Goal: Task Accomplishment & Management: Manage account settings

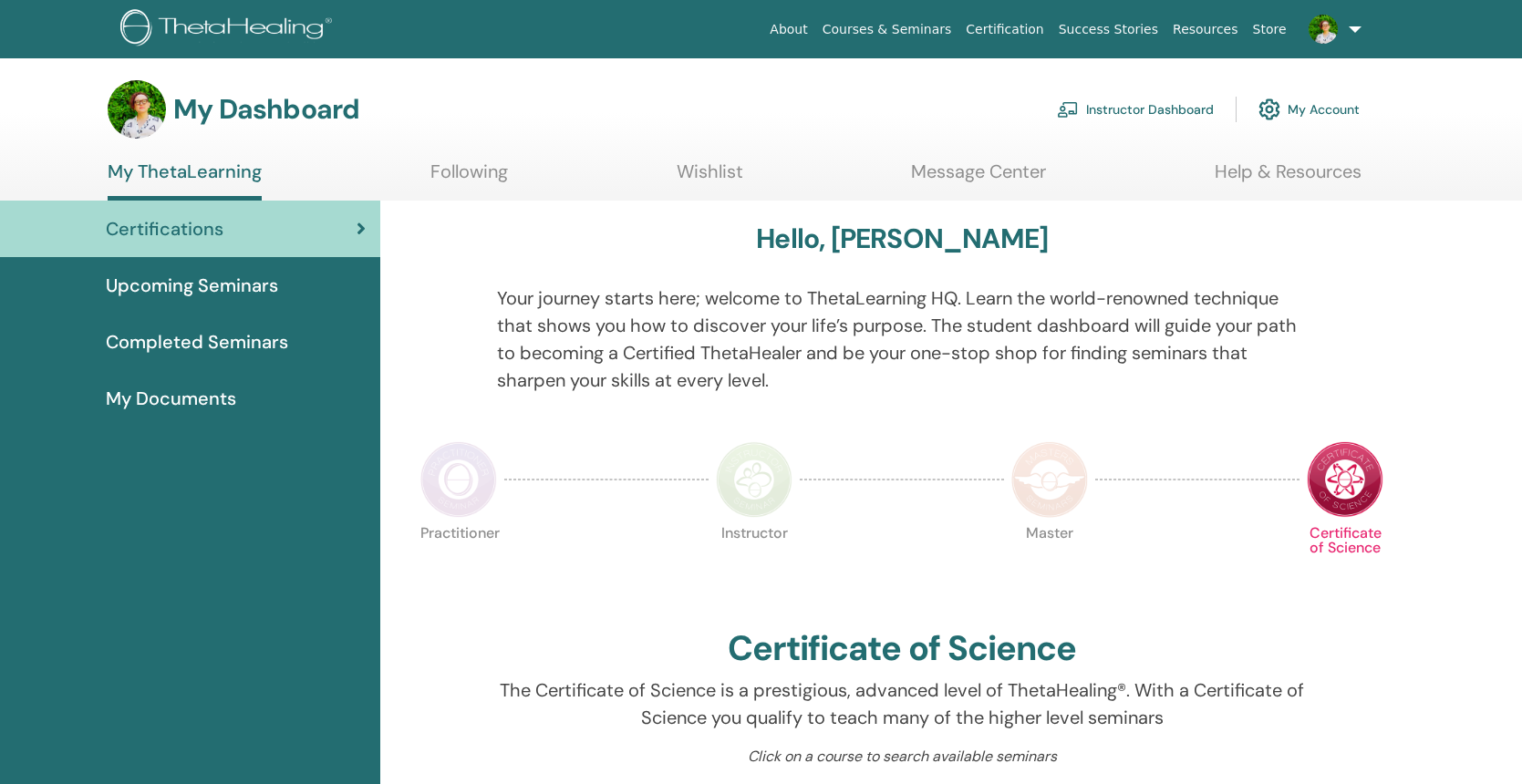
click at [1139, 112] on link "Instructor Dashboard" at bounding box center [1135, 109] width 157 height 40
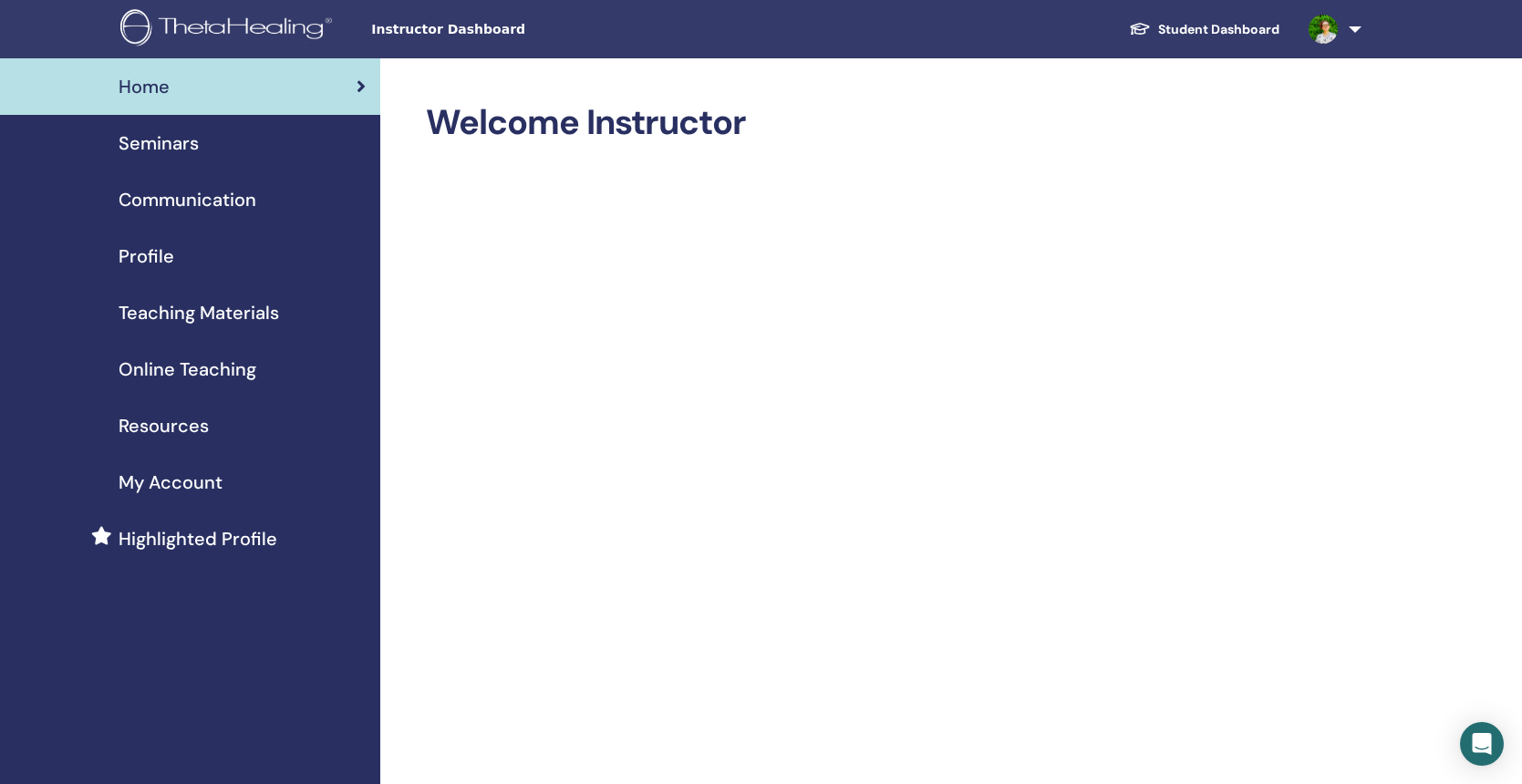
click at [150, 137] on span "Seminars" at bounding box center [159, 143] width 80 height 27
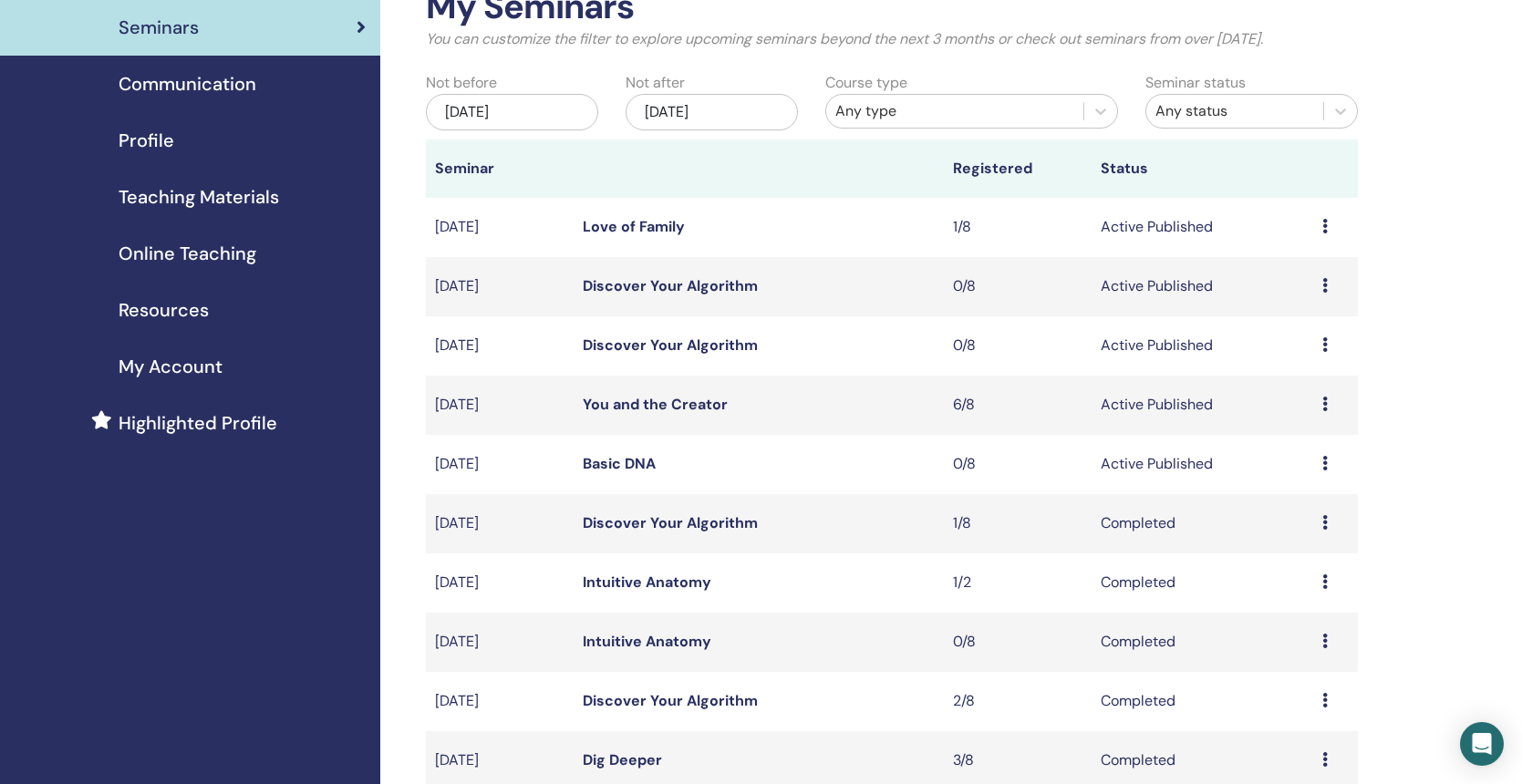
scroll to position [117, 0]
click at [687, 405] on link "You and the Creator" at bounding box center [656, 403] width 145 height 20
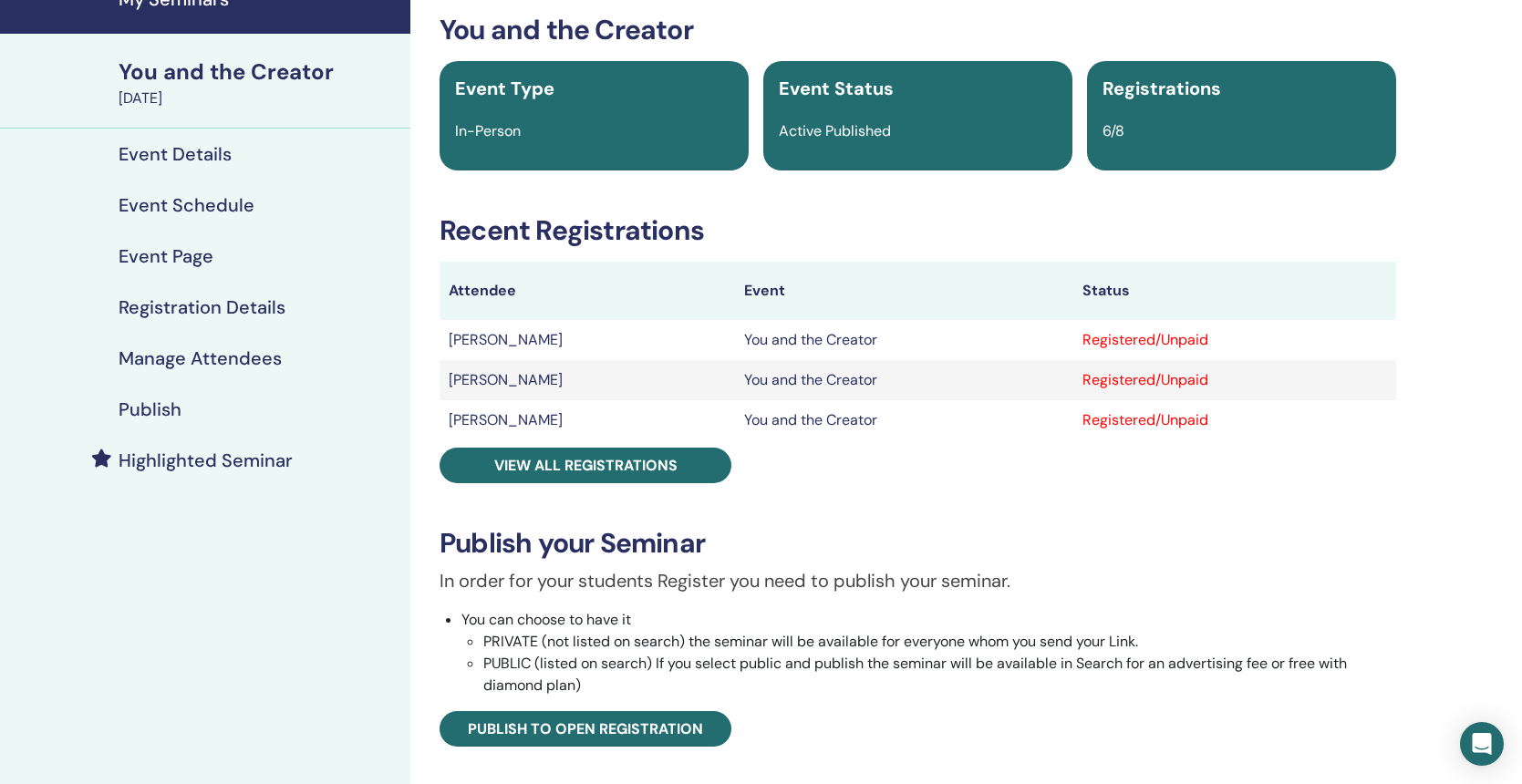
scroll to position [105, 0]
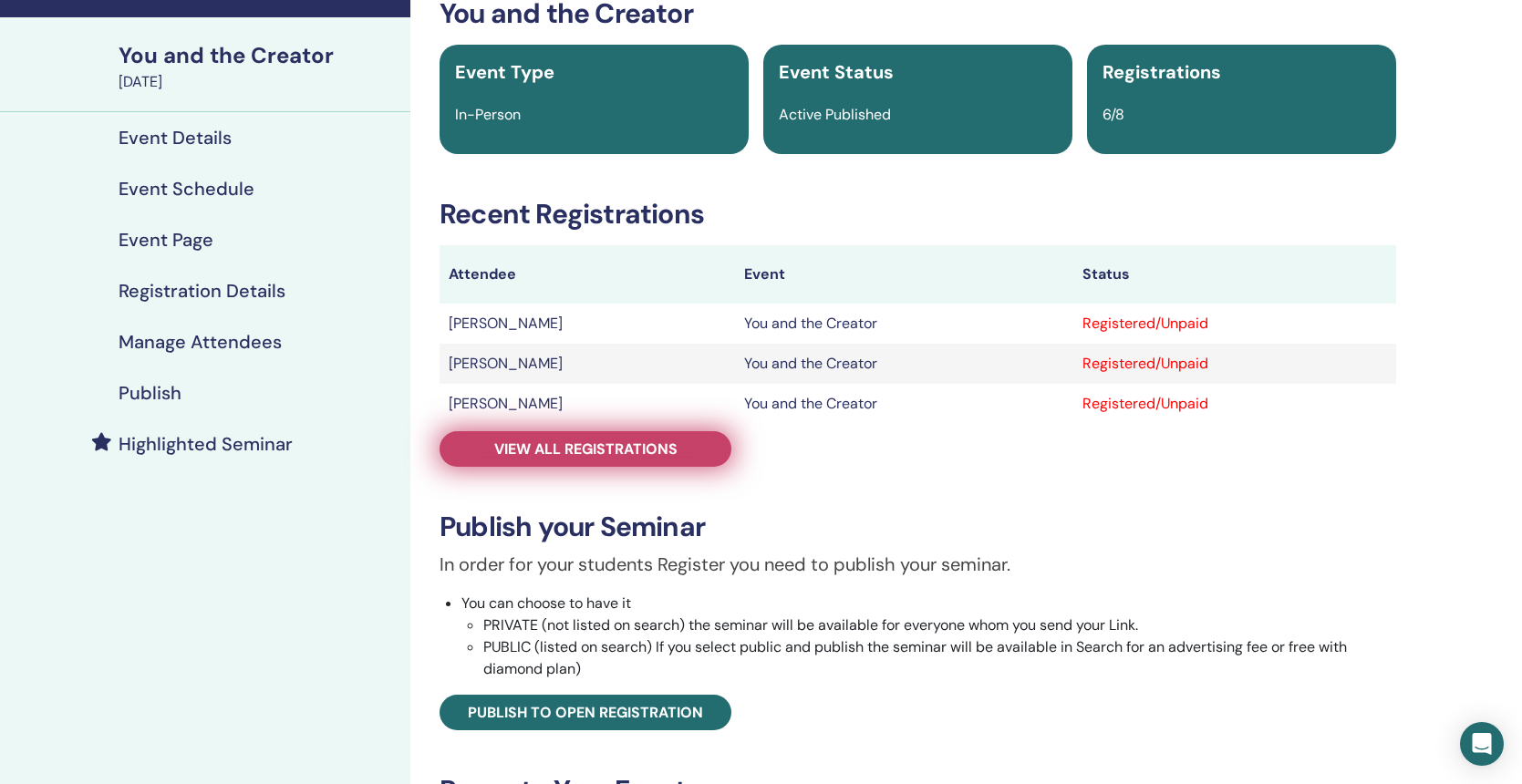
click at [663, 453] on span "View all registrations" at bounding box center [586, 449] width 184 height 20
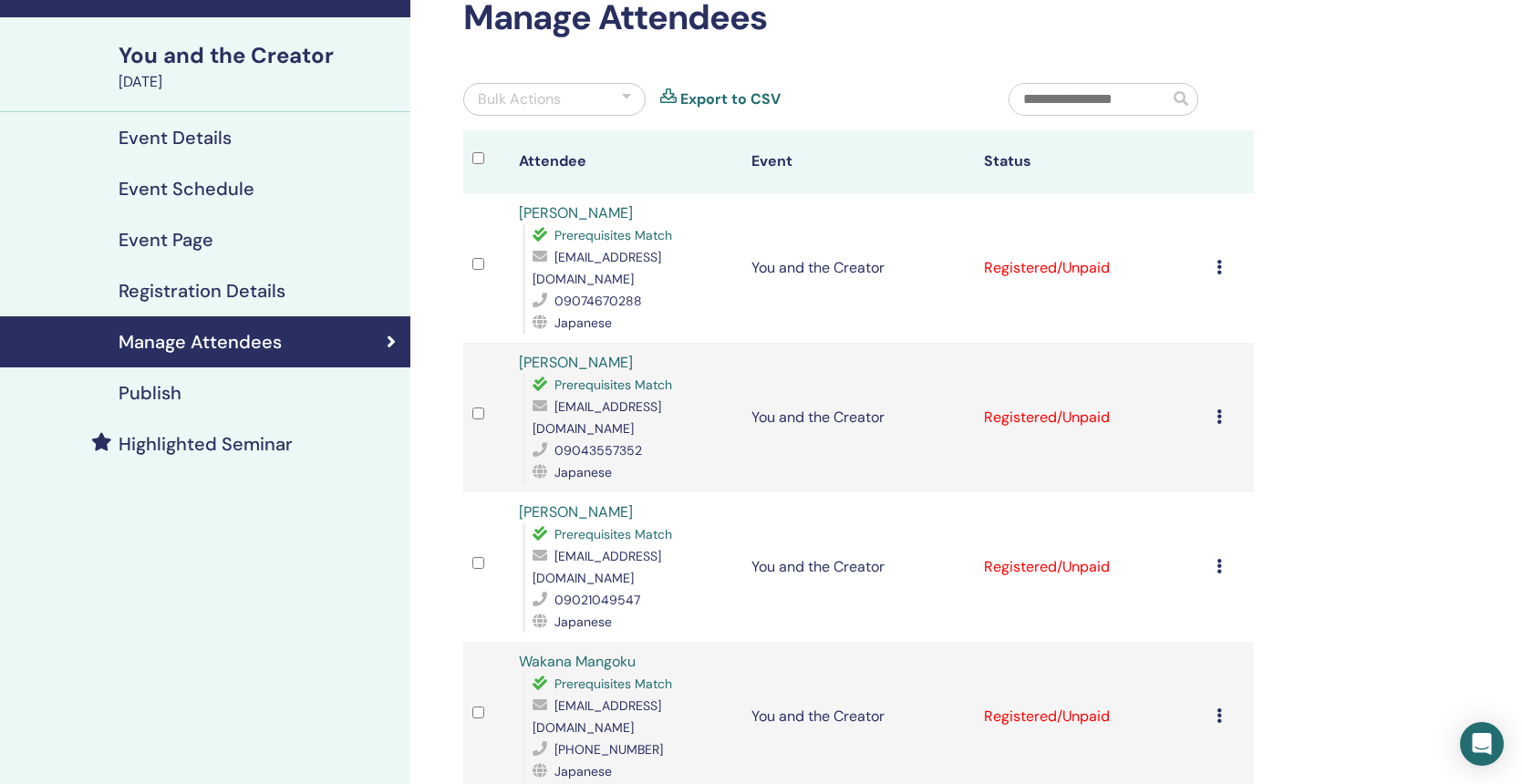
click at [1225, 258] on div "Cancel Registration Do not auto-certify Mark as Paid Mark as Unpaid Mark as Abs…" at bounding box center [1230, 268] width 28 height 22
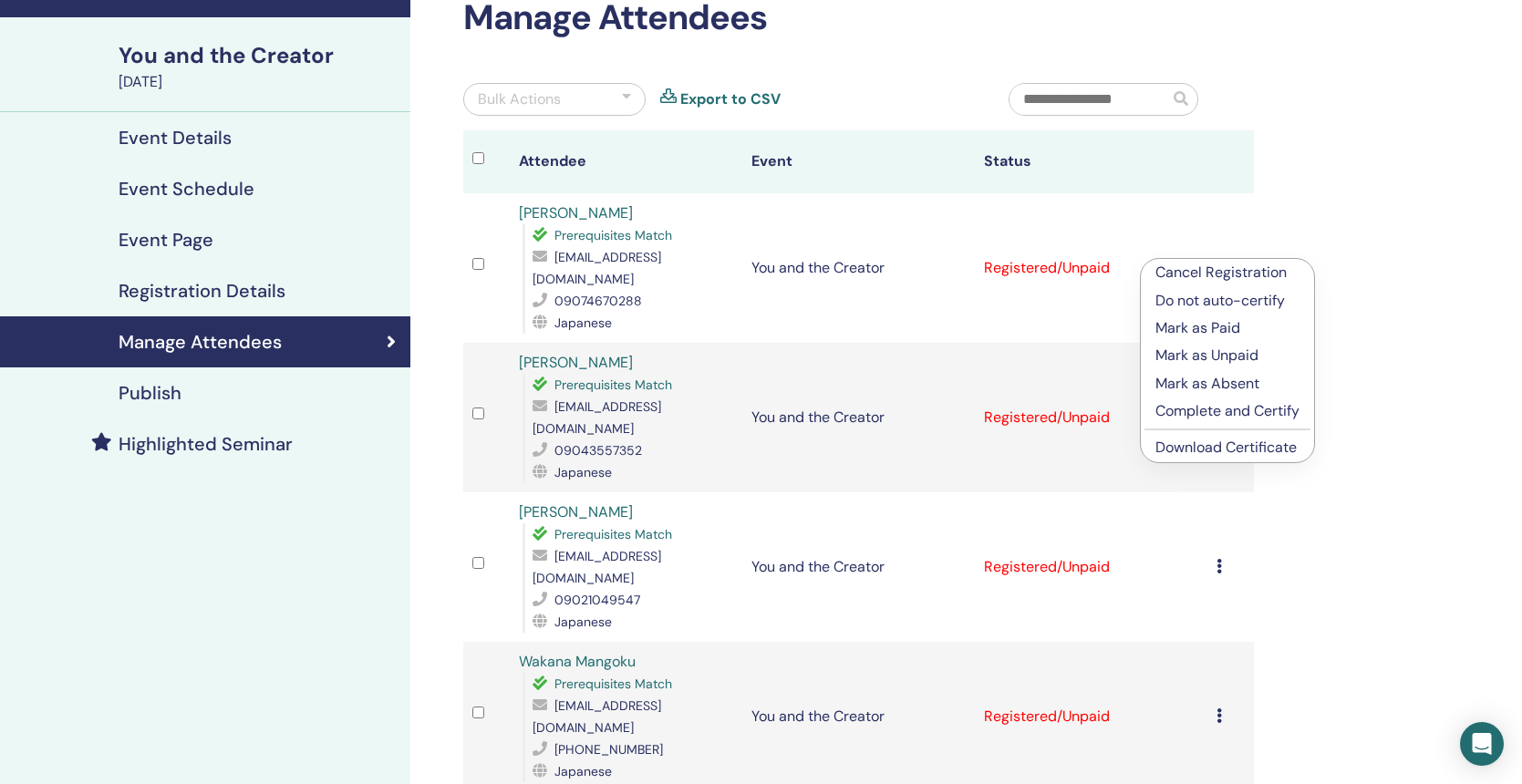
click at [1440, 459] on div "My Seminars You and the Creator September 17, 2025 Event Details Event Schedule…" at bounding box center [761, 697] width 1522 height 1486
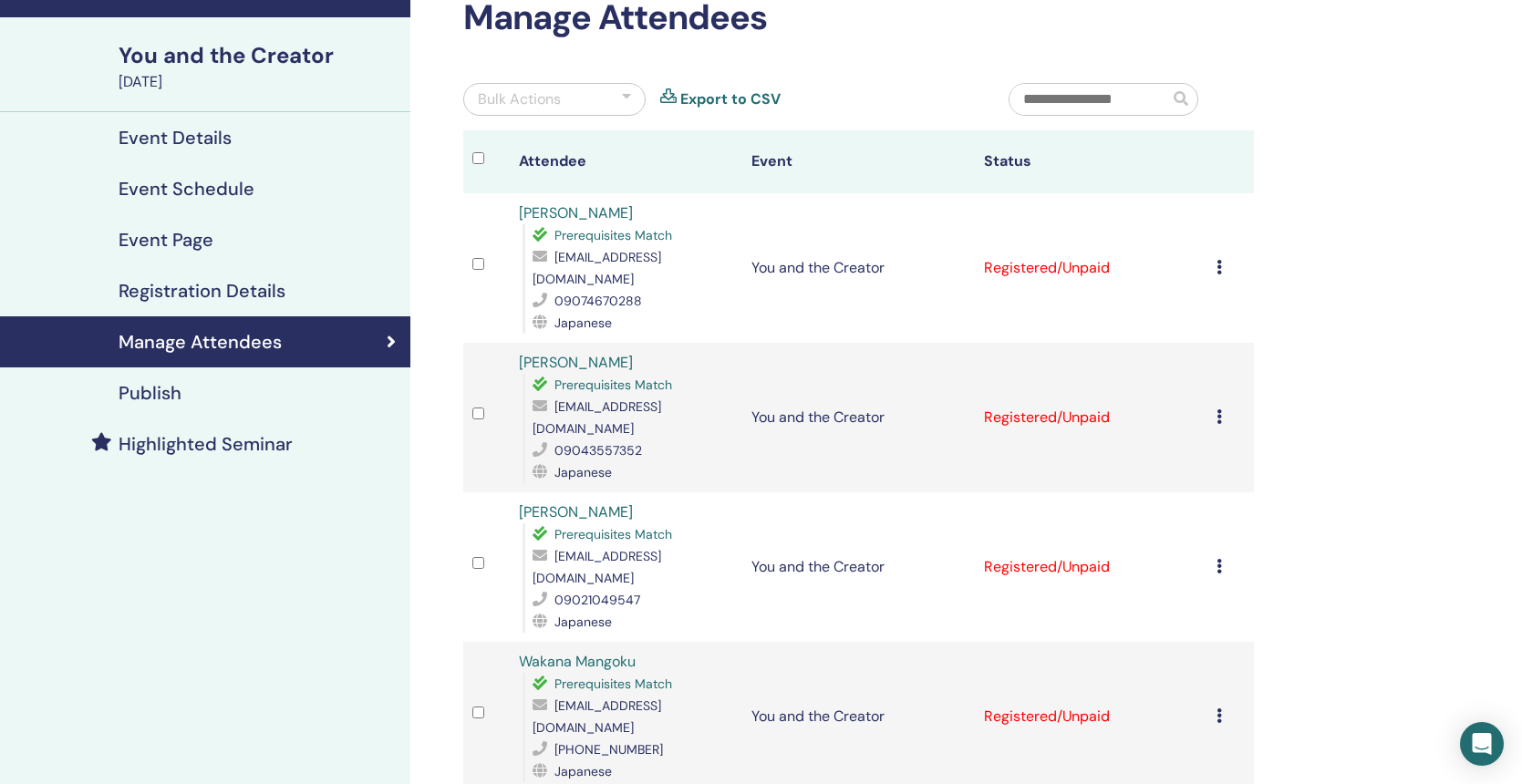
click at [1226, 262] on div "Cancel Registration Do not auto-certify Mark as Paid Mark as Unpaid Mark as Abs…" at bounding box center [1230, 268] width 28 height 22
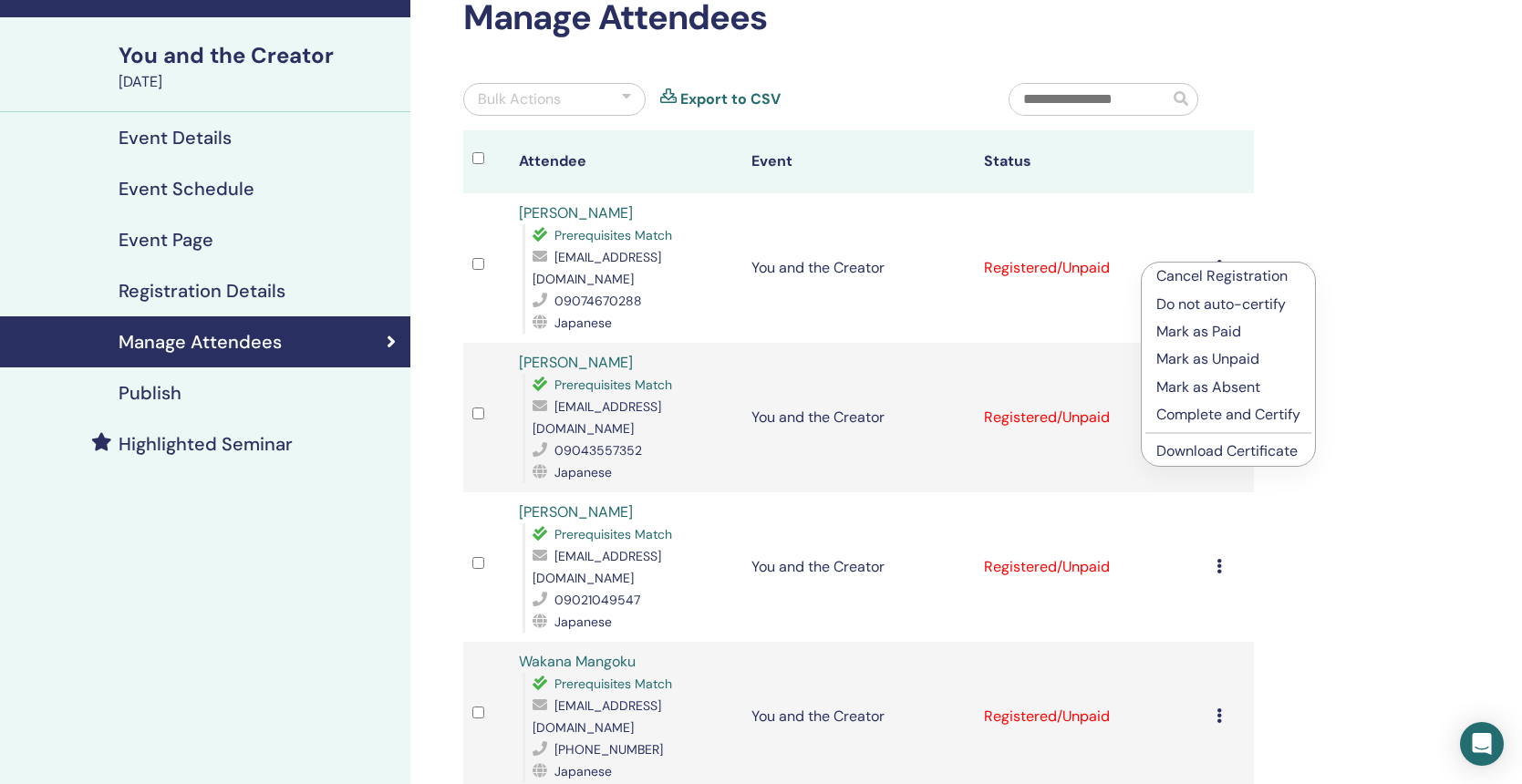
click at [1284, 456] on link "Download Certificate" at bounding box center [1227, 451] width 141 height 20
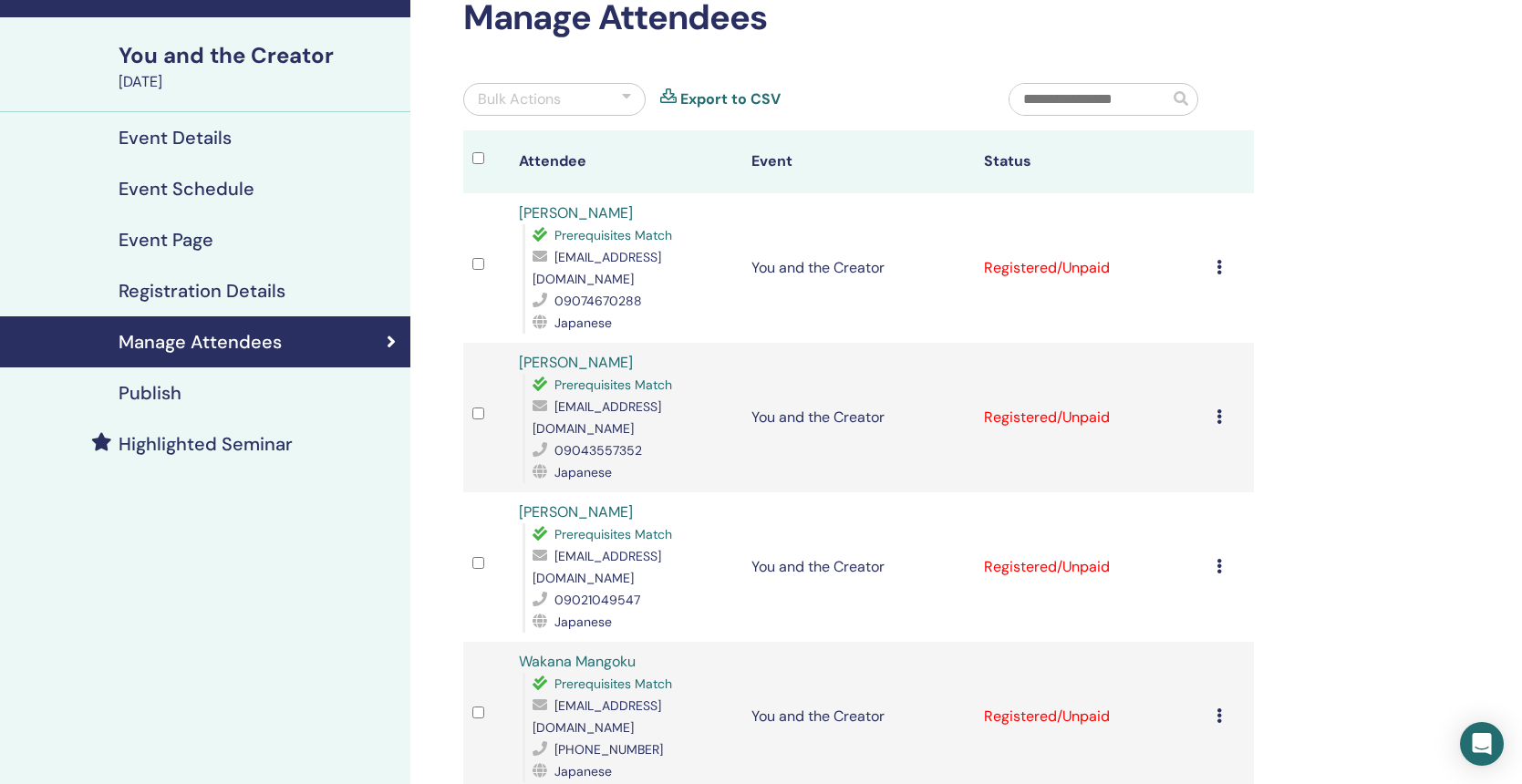
click at [1221, 409] on icon at bounding box center [1219, 416] width 6 height 15
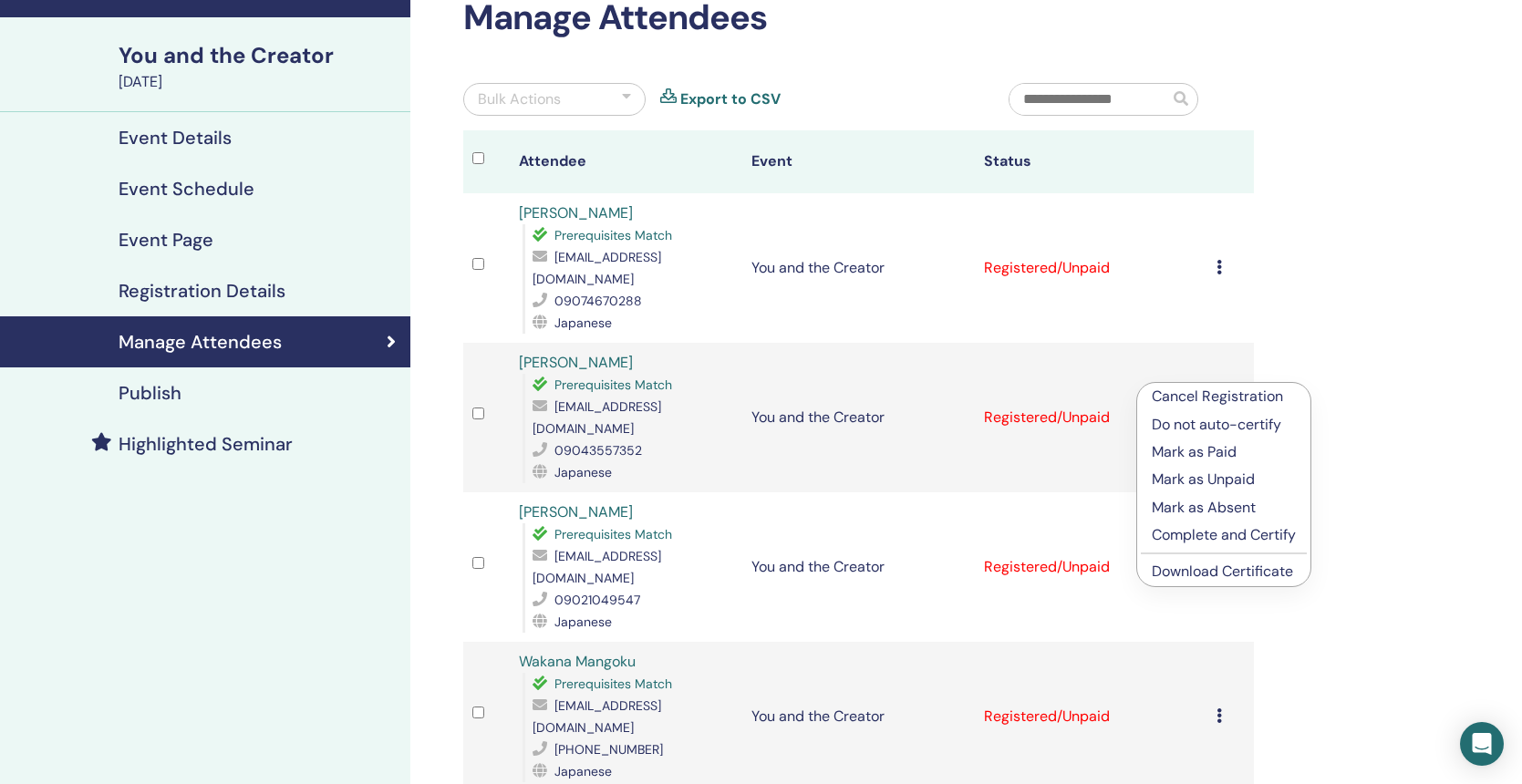
click at [1250, 567] on link "Download Certificate" at bounding box center [1222, 571] width 141 height 20
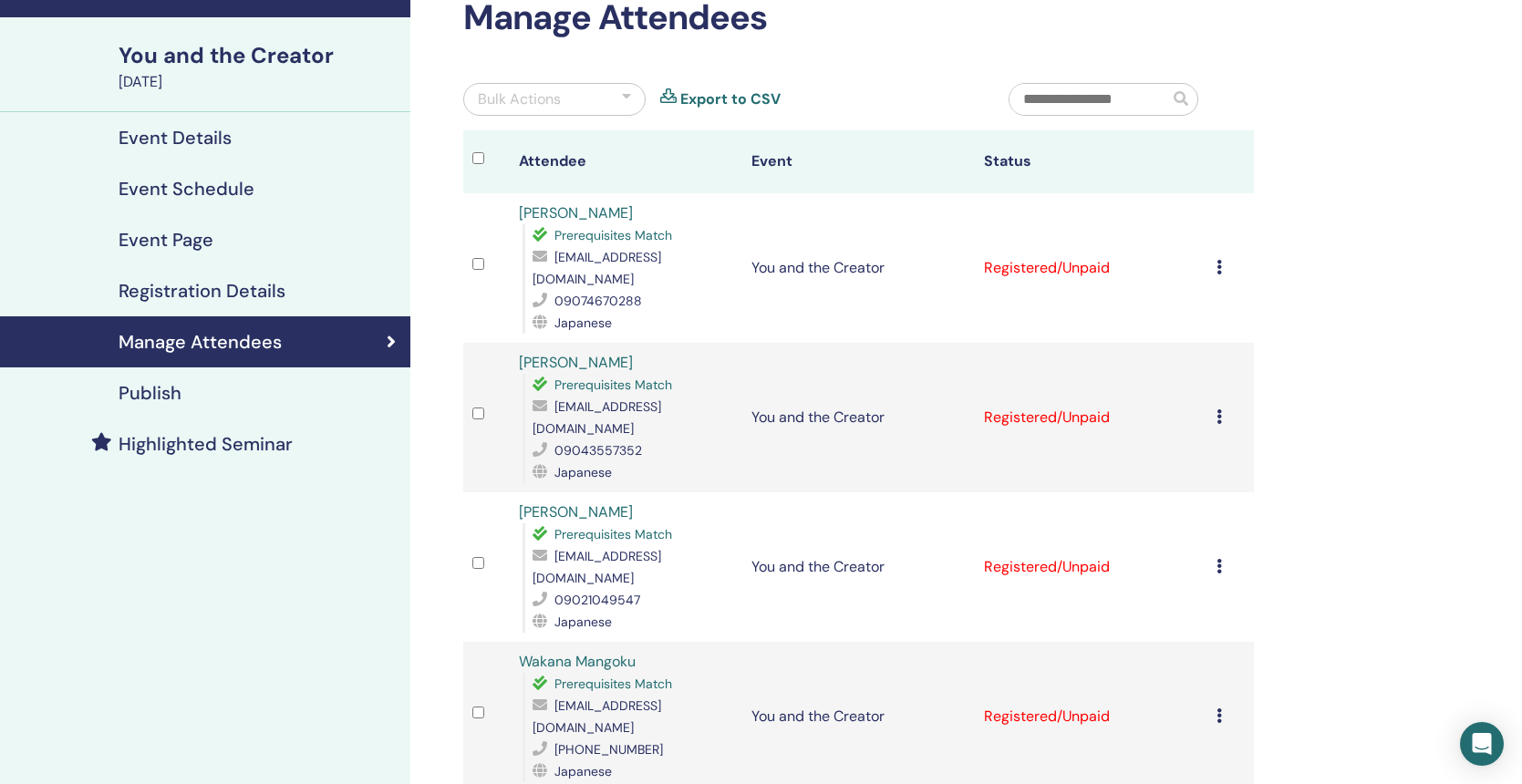
click at [1220, 559] on icon at bounding box center [1219, 566] width 6 height 15
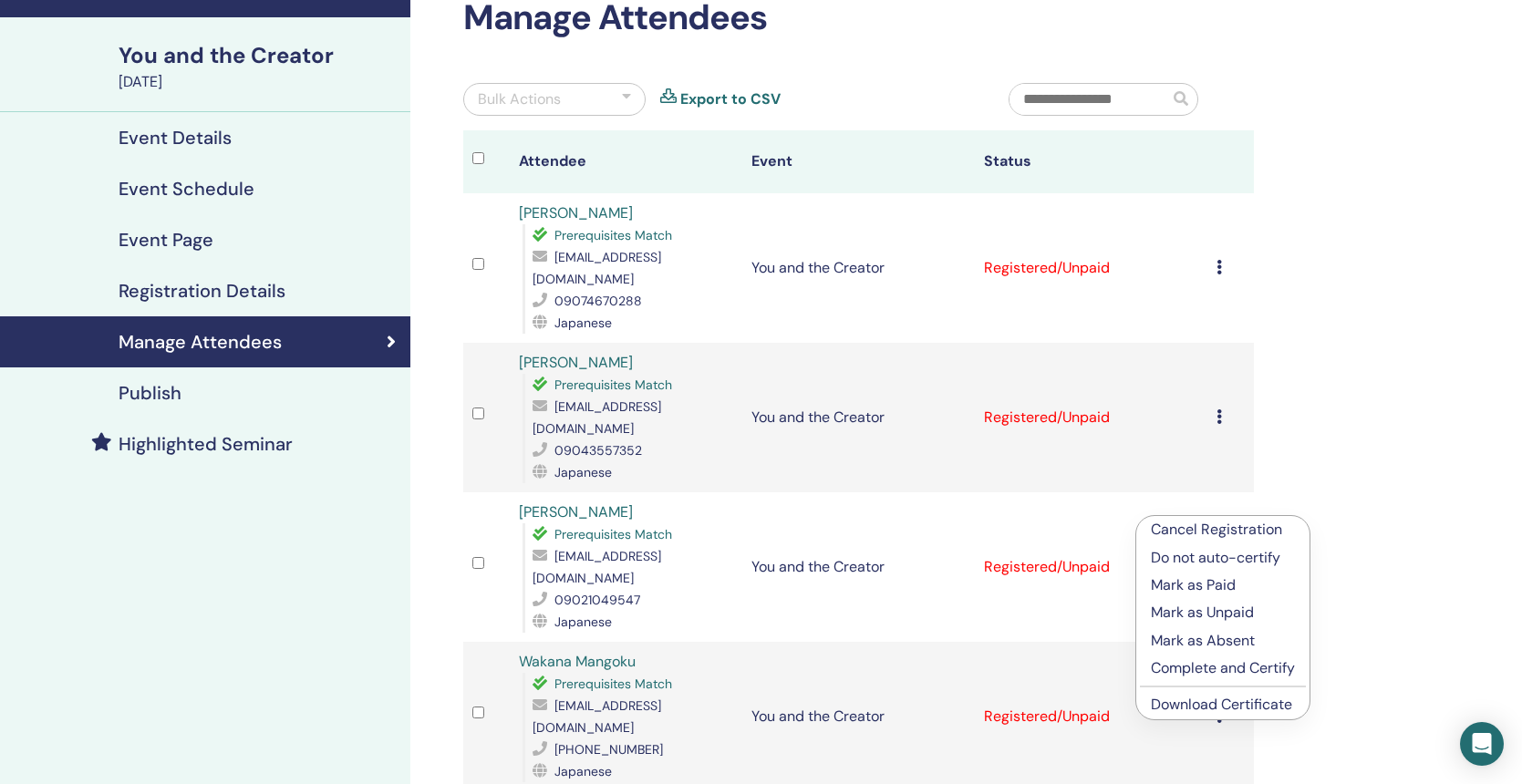
click at [1242, 705] on link "Download Certificate" at bounding box center [1222, 705] width 141 height 20
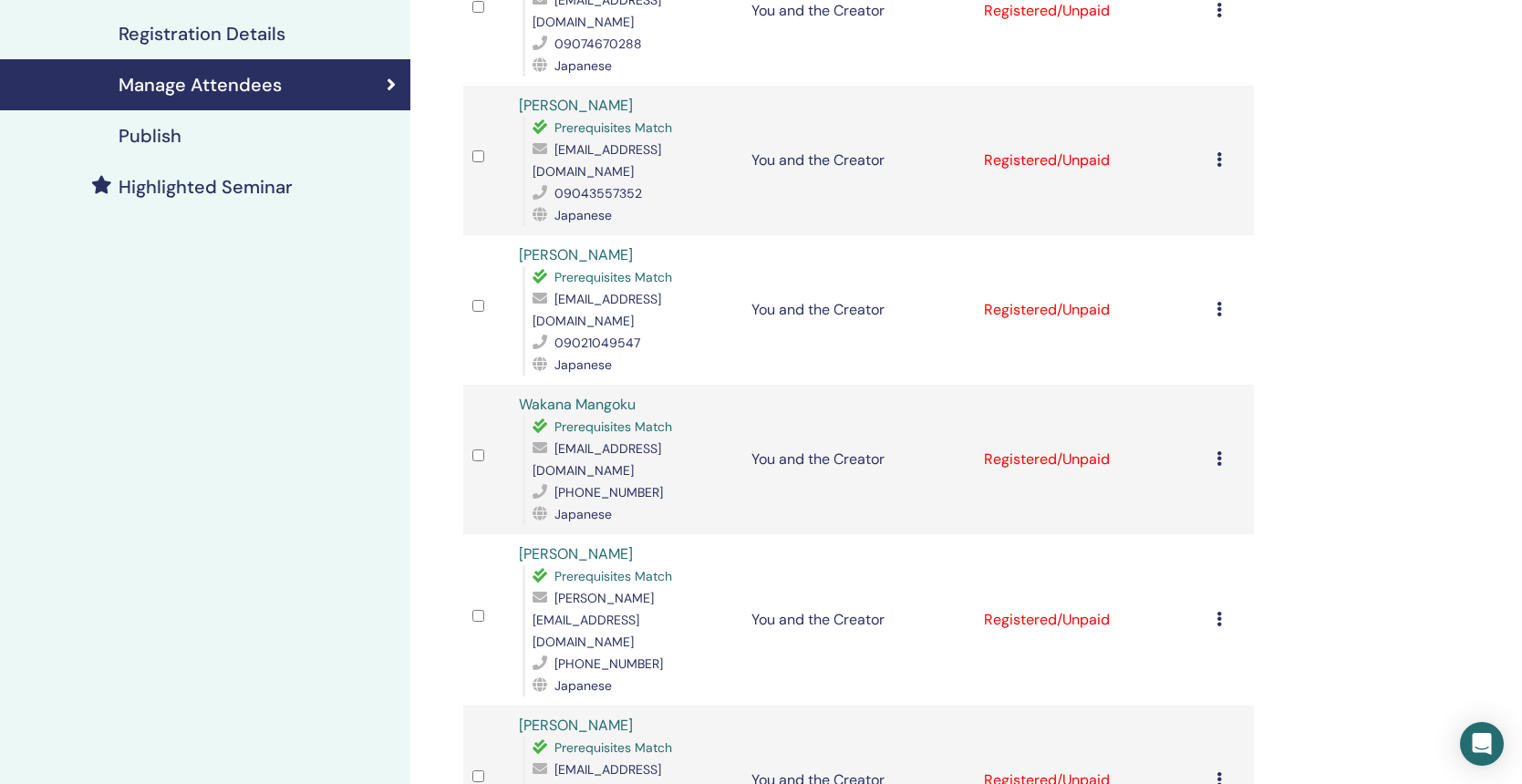
scroll to position [377, 0]
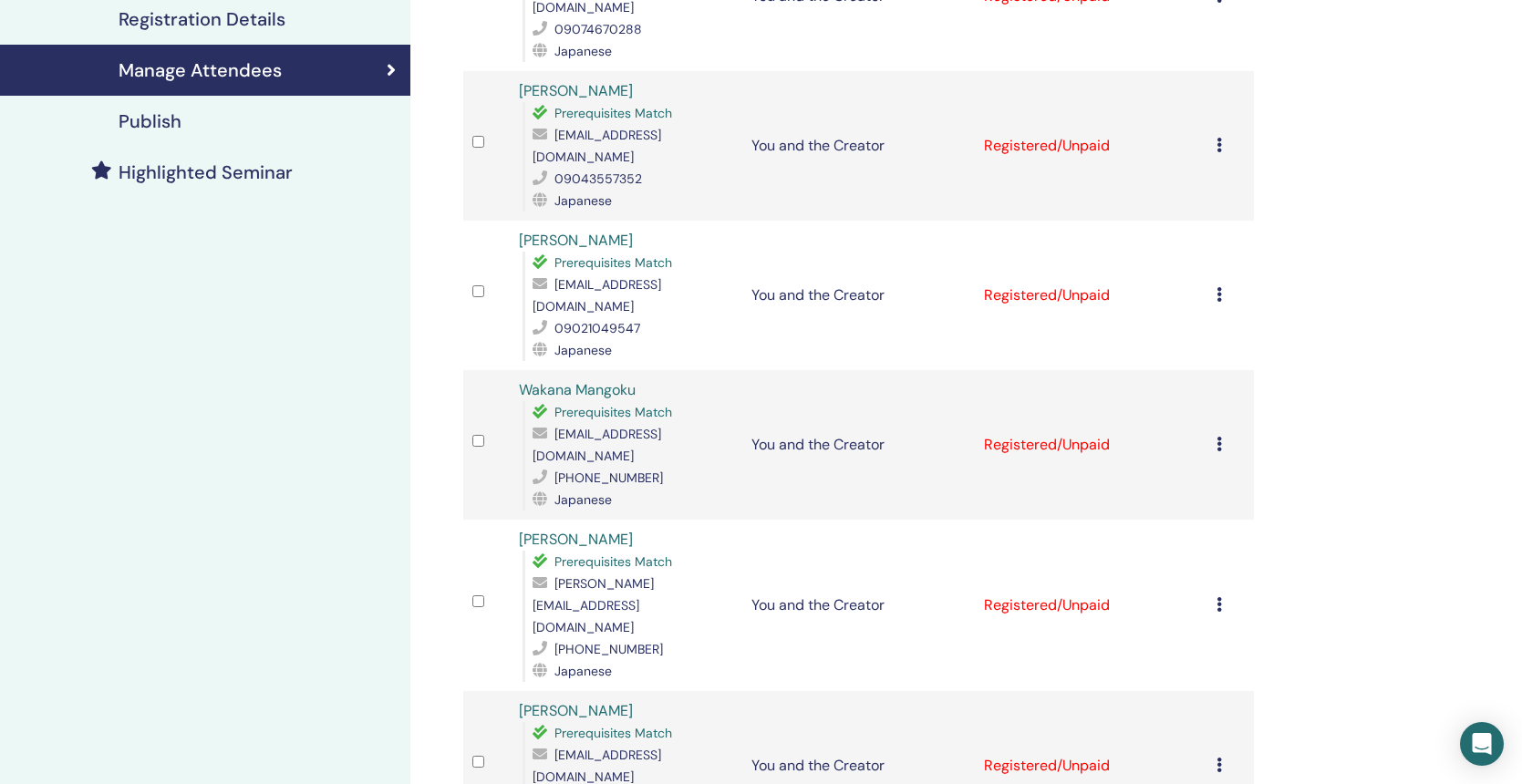
click at [1224, 434] on div "Cancel Registration Do not auto-certify Mark as Paid Mark as Unpaid Mark as Abs…" at bounding box center [1230, 444] width 28 height 22
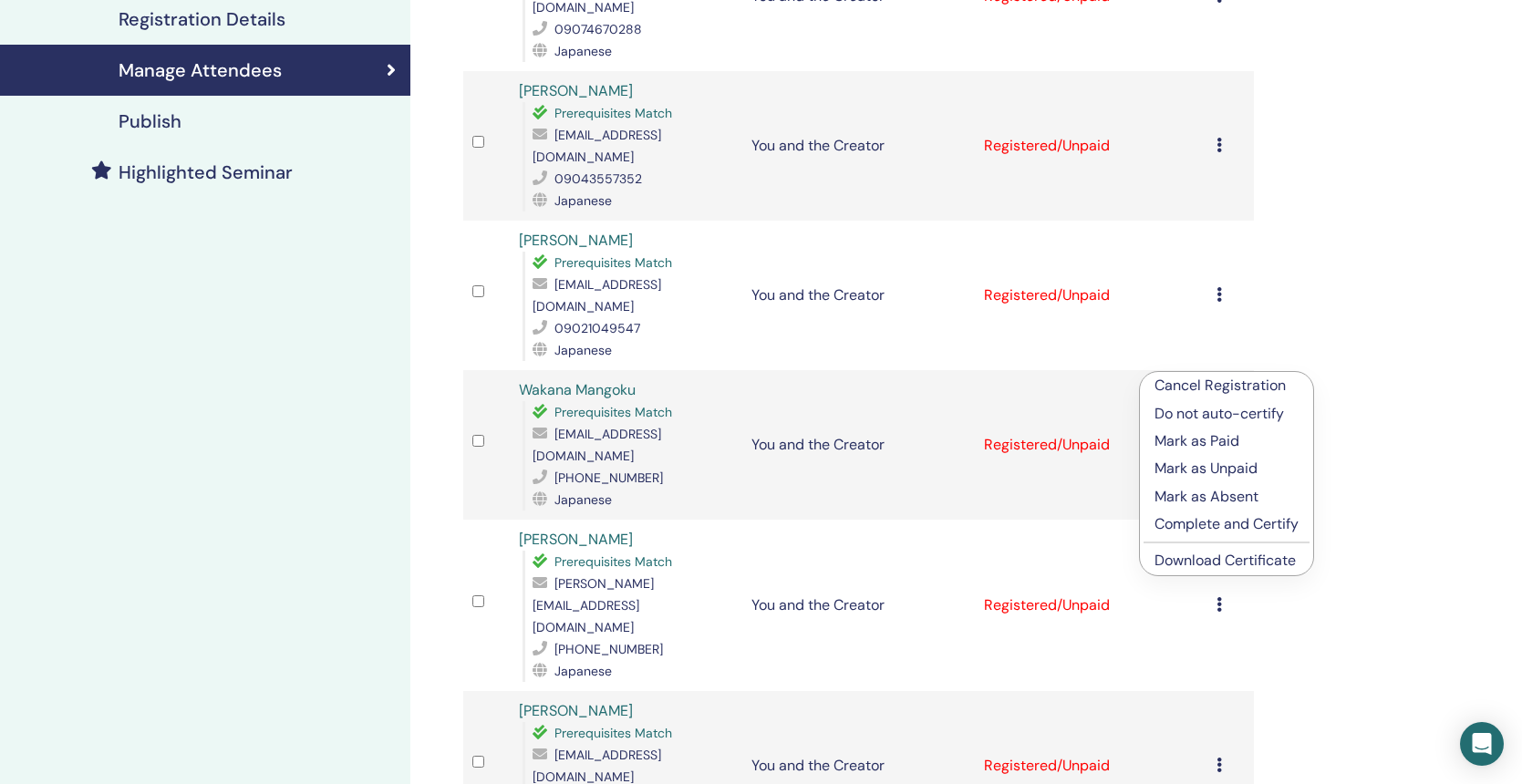
click at [1240, 562] on link "Download Certificate" at bounding box center [1225, 560] width 141 height 20
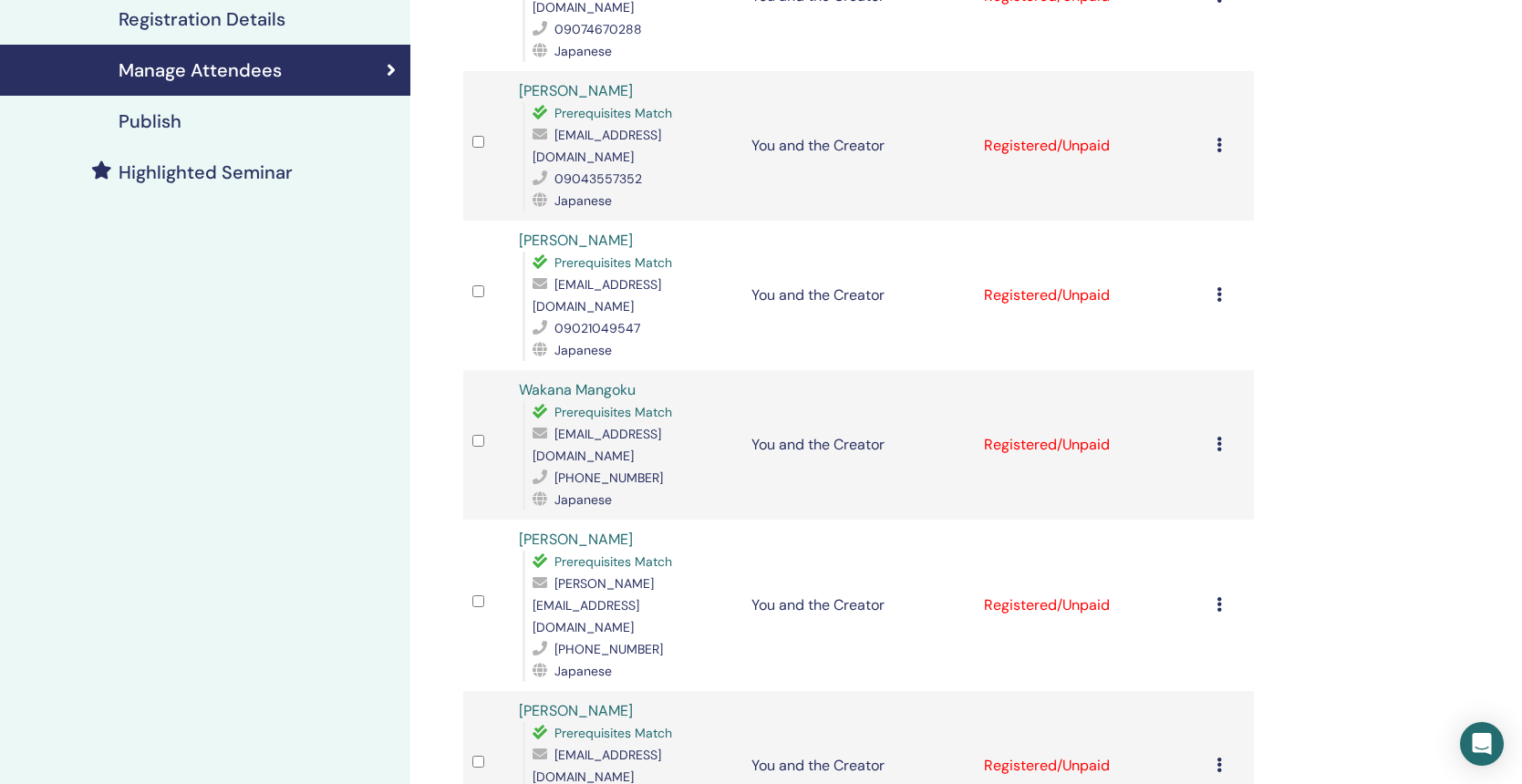
click at [1220, 598] on icon at bounding box center [1219, 604] width 6 height 15
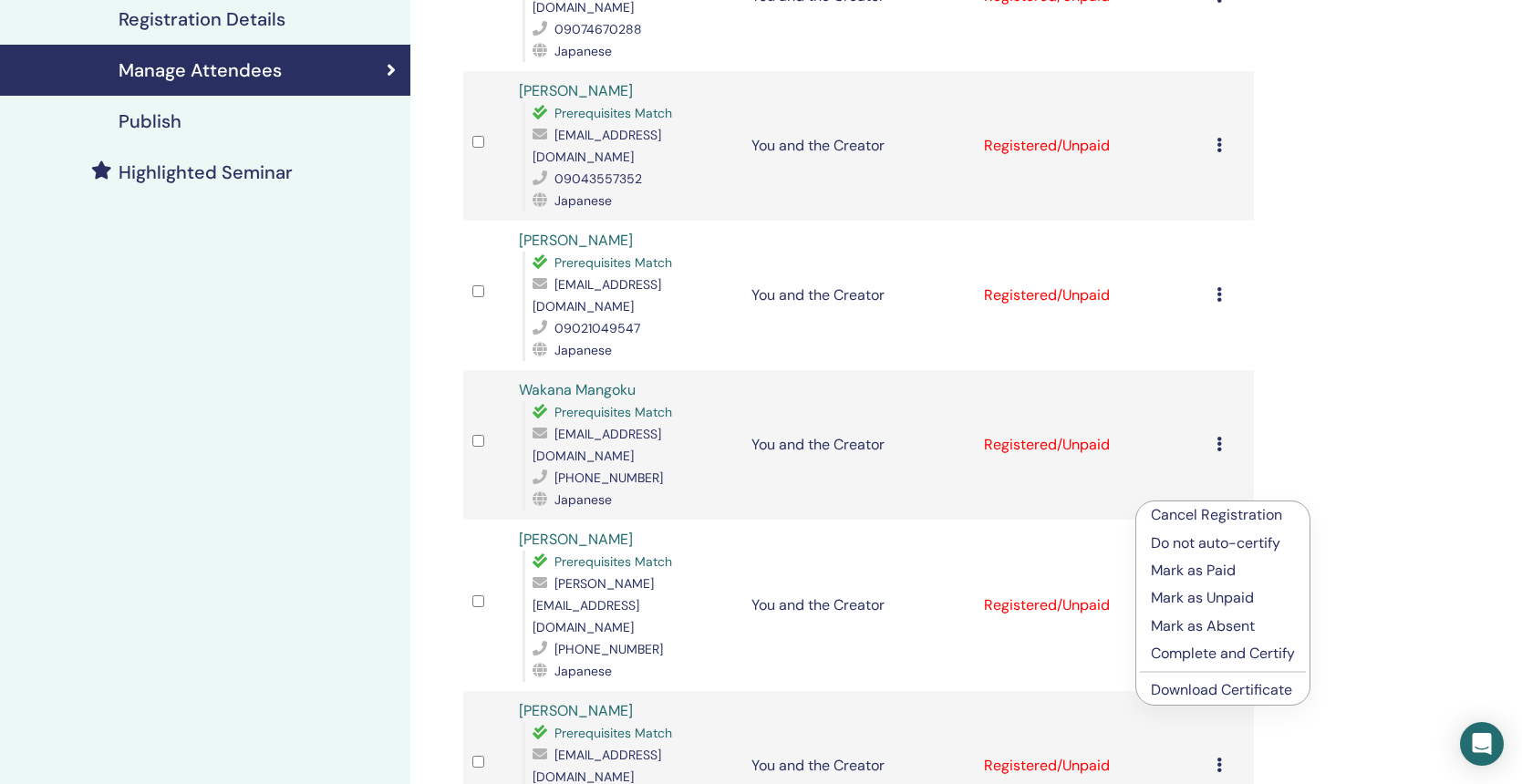
click at [1257, 694] on link "Download Certificate" at bounding box center [1222, 690] width 141 height 20
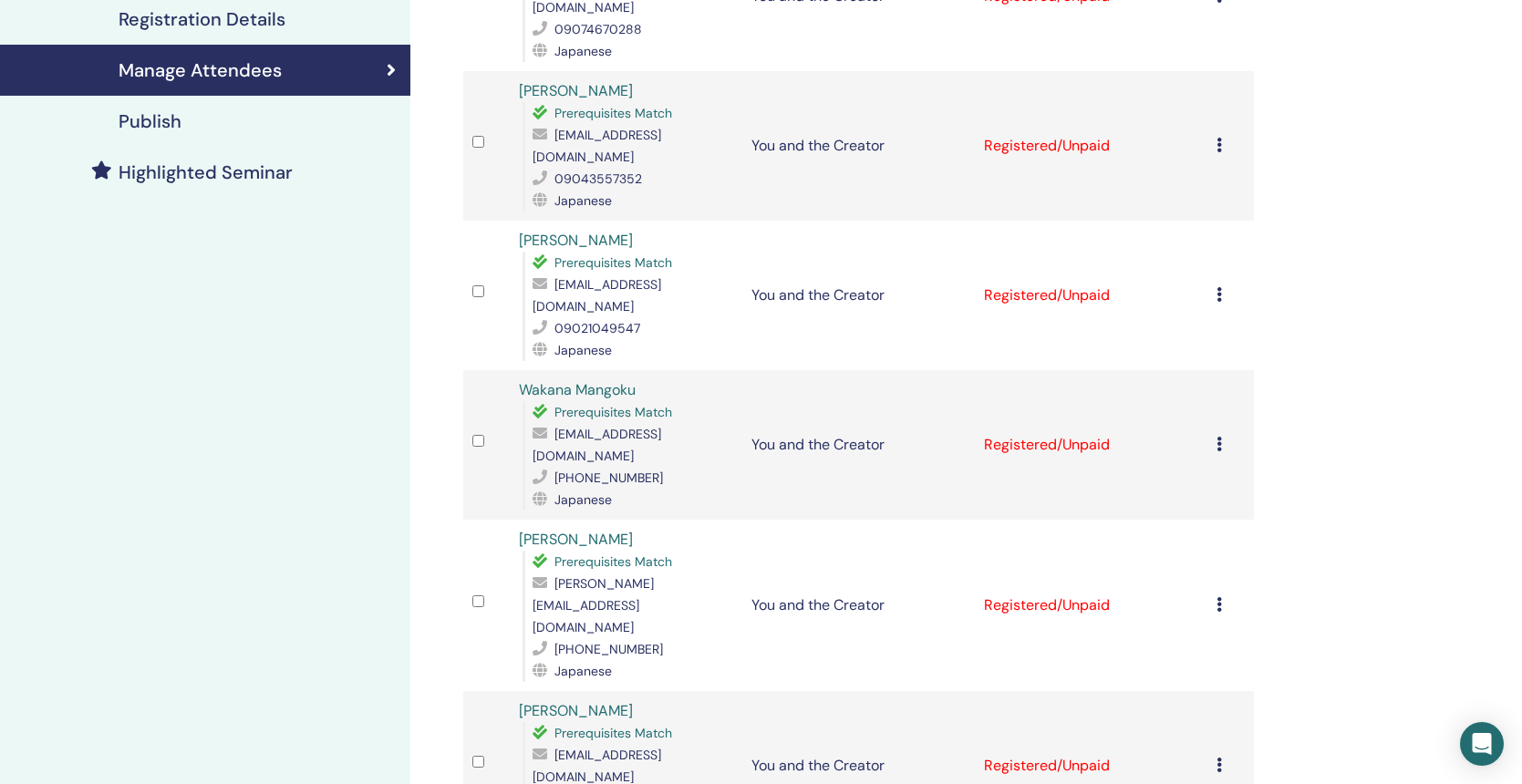
click at [1218, 758] on icon at bounding box center [1219, 764] width 6 height 15
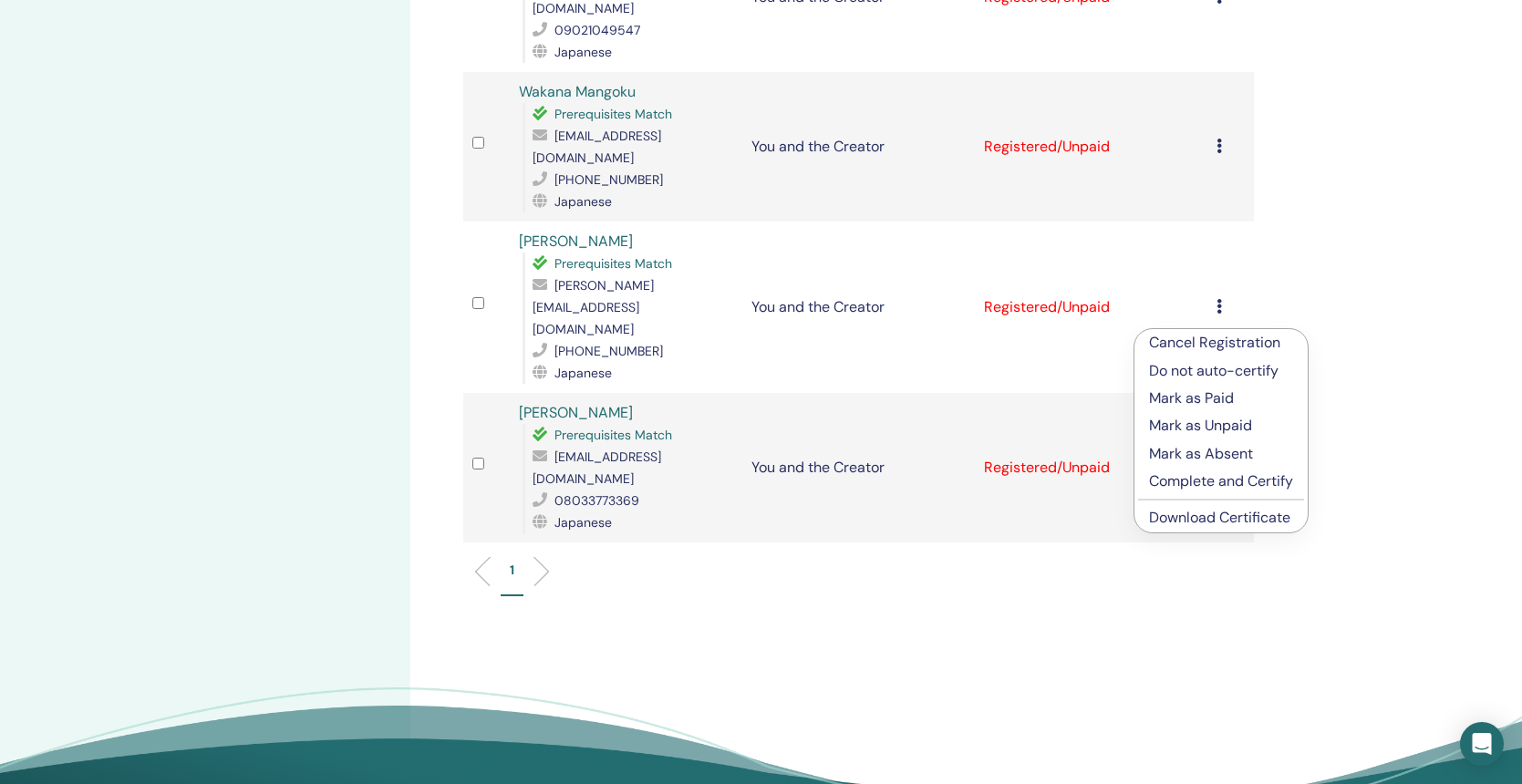
scroll to position [691, 0]
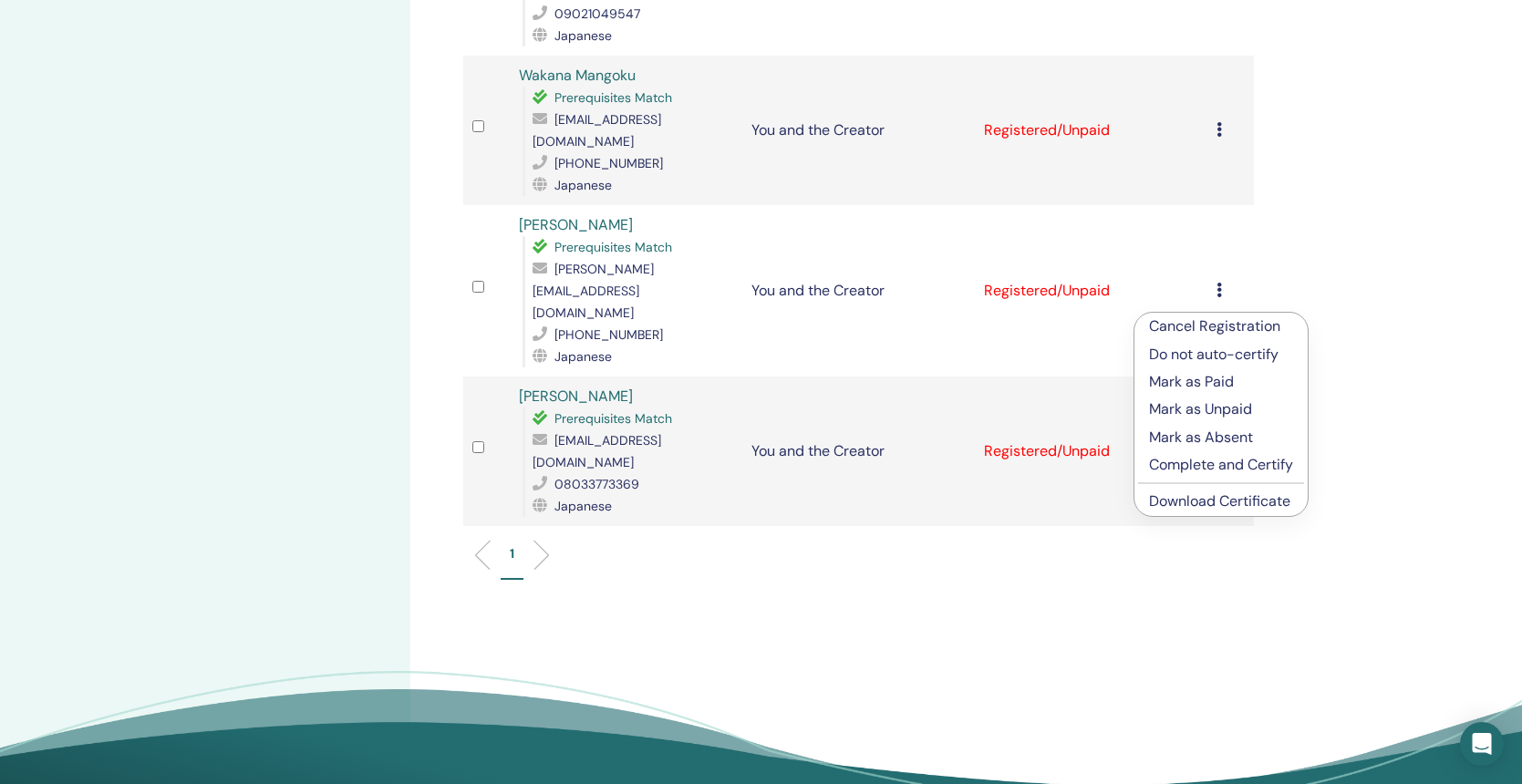
click at [1211, 507] on link "Download Certificate" at bounding box center [1220, 501] width 141 height 20
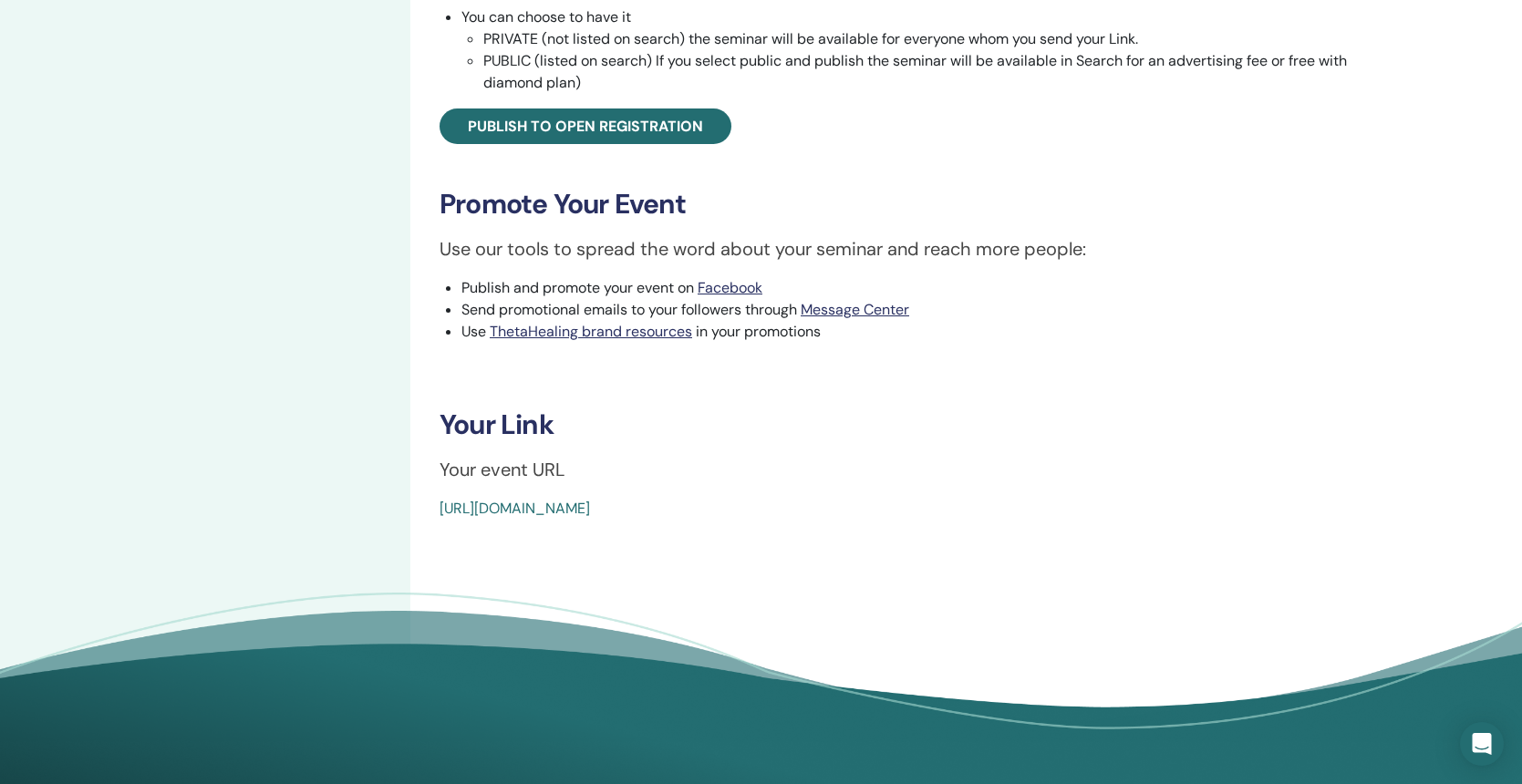
scroll to position [105, 0]
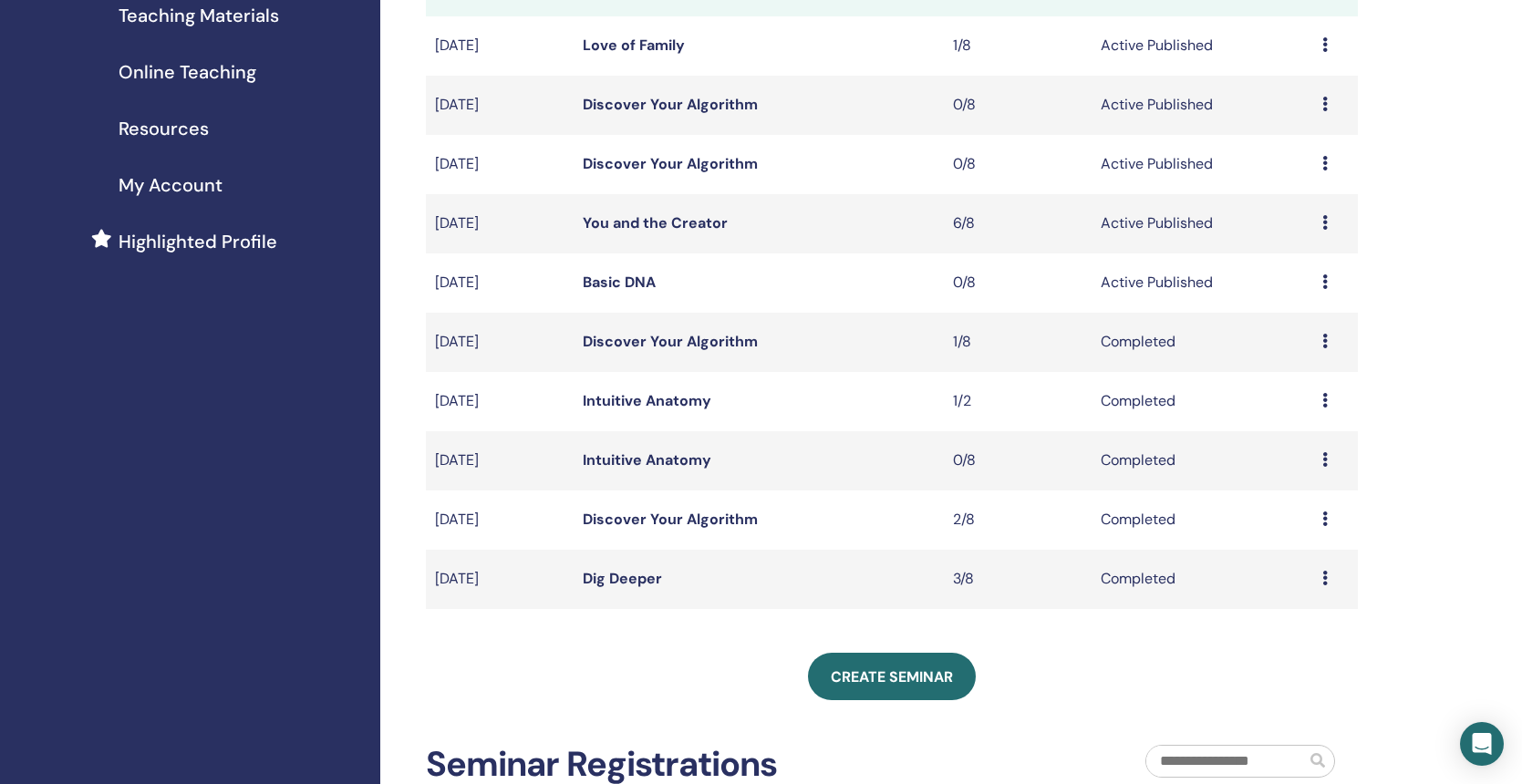
scroll to position [302, 0]
